Goal: Navigation & Orientation: Find specific page/section

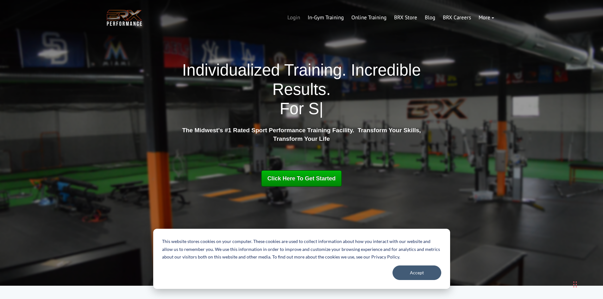
click at [291, 15] on link "Login" at bounding box center [294, 17] width 20 height 15
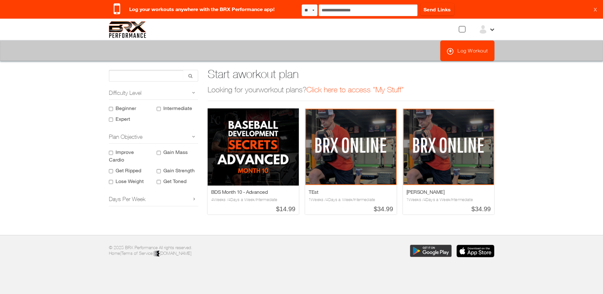
click at [497, 30] on div "View Profile My Stuff Notification Settings Billing Information Sign Out Home" at bounding box center [351, 29] width 296 height 9
click at [490, 30] on icon at bounding box center [491, 28] width 5 height 5
click at [471, 56] on link "My Stuff" at bounding box center [462, 54] width 22 height 5
